Goal: Information Seeking & Learning: Learn about a topic

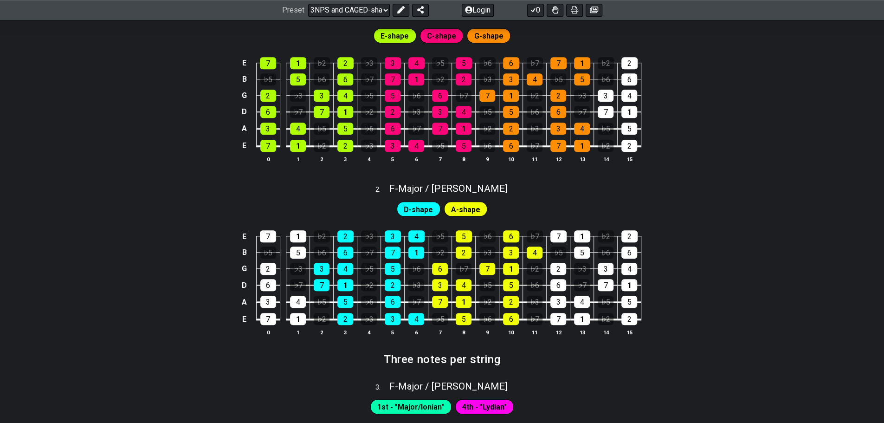
scroll to position [46, 0]
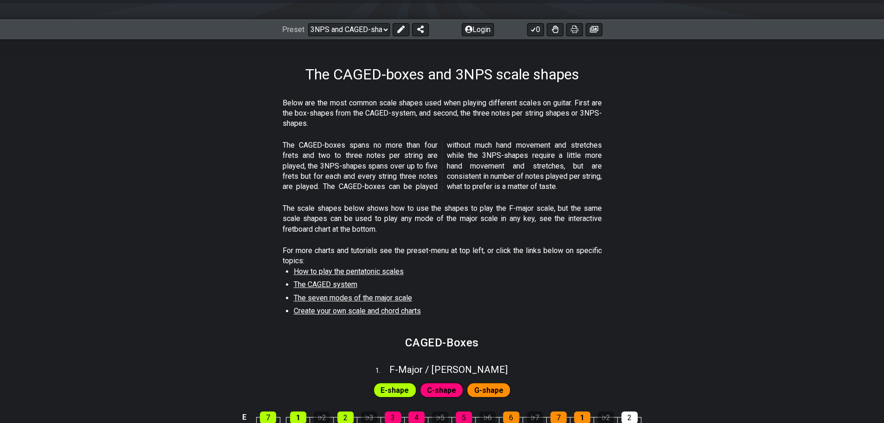
drag, startPoint x: 151, startPoint y: 56, endPoint x: 175, endPoint y: -48, distance: 107.1
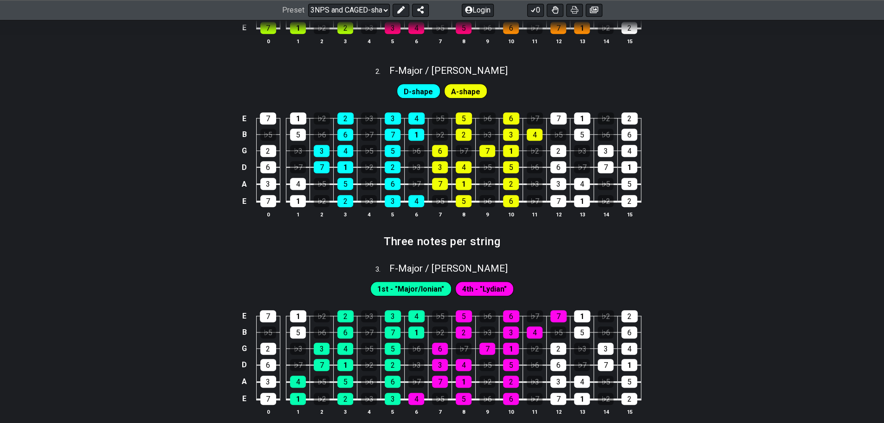
scroll to position [603, 0]
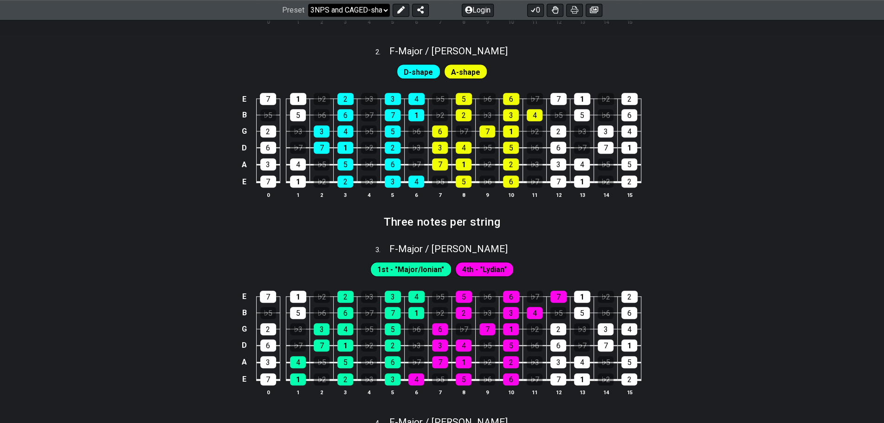
click at [354, 9] on select "Welcome to #fretflip! Initial Preset Custom Preset Minor Pentatonic Major Penta…" at bounding box center [349, 10] width 82 height 13
click at [351, 12] on select "Welcome to #fretflip! Initial Preset Custom Preset Minor Pentatonic Major Penta…" at bounding box center [349, 10] width 82 height 13
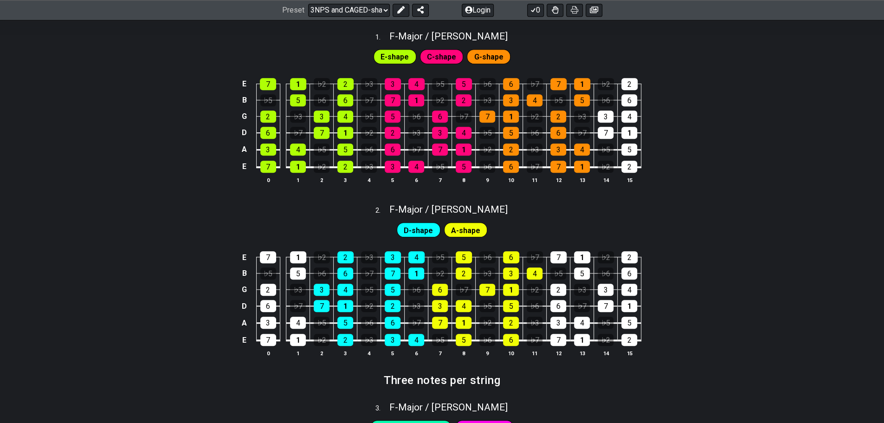
scroll to position [371, 0]
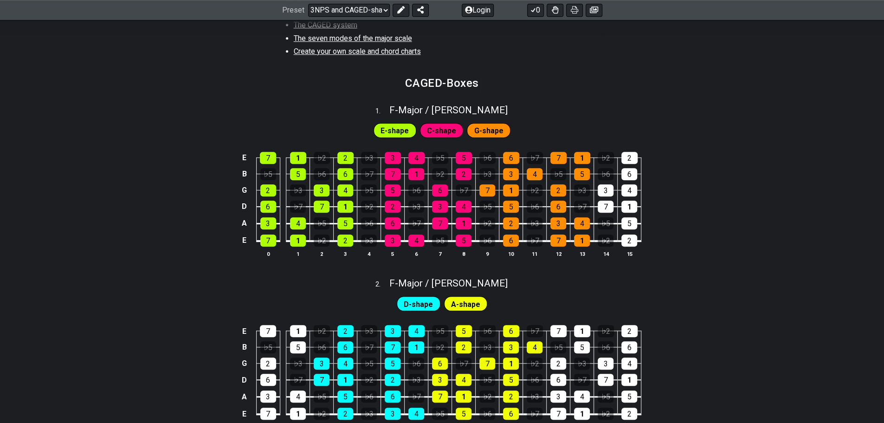
click at [448, 128] on span "C-shape" at bounding box center [441, 130] width 29 height 13
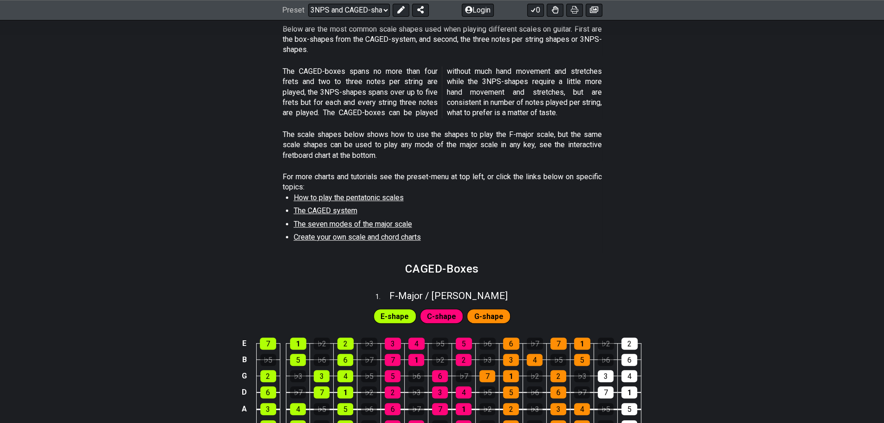
click at [343, 212] on span "The CAGED system" at bounding box center [326, 210] width 64 height 9
select select "/the-caged-system"
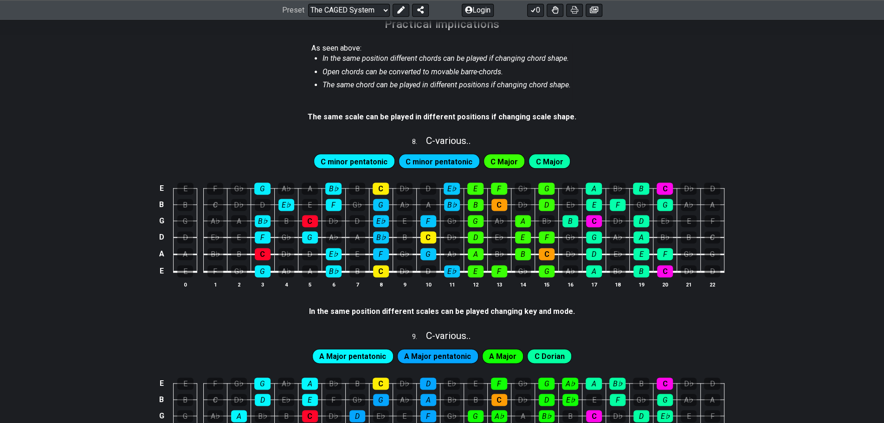
scroll to position [835, 0]
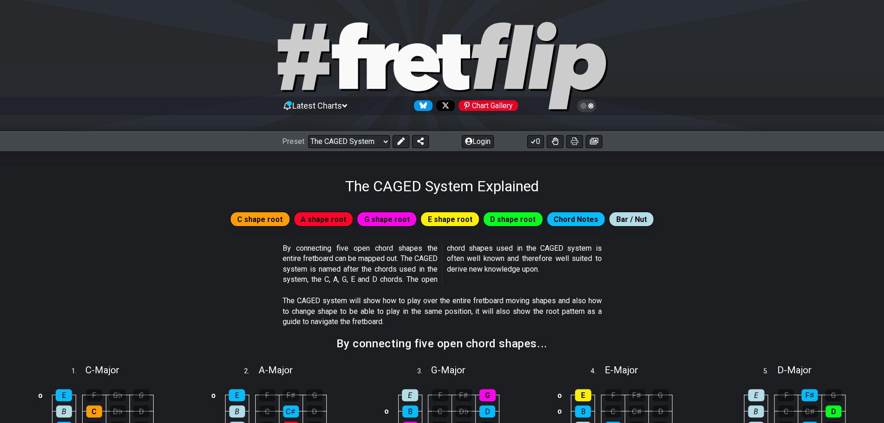
drag, startPoint x: 464, startPoint y: 263, endPoint x: 355, endPoint y: 15, distance: 271.2
click at [360, 142] on select "Welcome to #fretflip! Initial Preset Custom Preset Minor Pentatonic Major Penta…" at bounding box center [349, 141] width 82 height 13
click at [308, 135] on select "Welcome to #fretflip! Initial Preset Custom Preset Minor Pentatonic Major Penta…" at bounding box center [349, 141] width 82 height 13
select select "/3nps-caged-shapes"
select select "A"
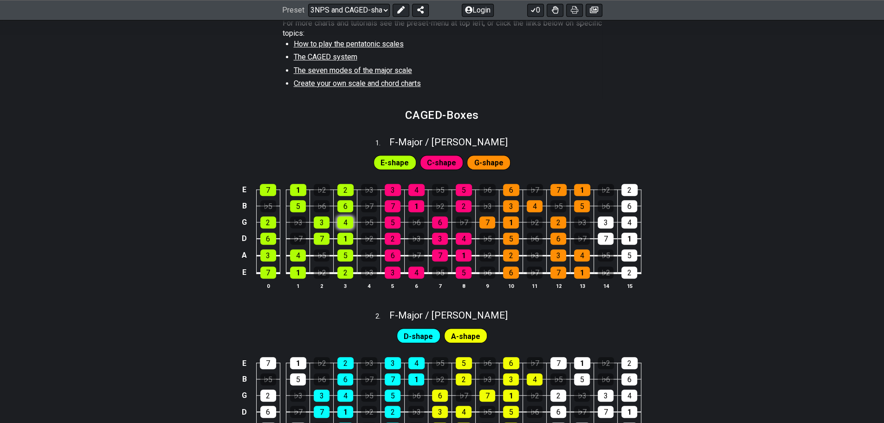
scroll to position [325, 0]
